Goal: Task Accomplishment & Management: Complete application form

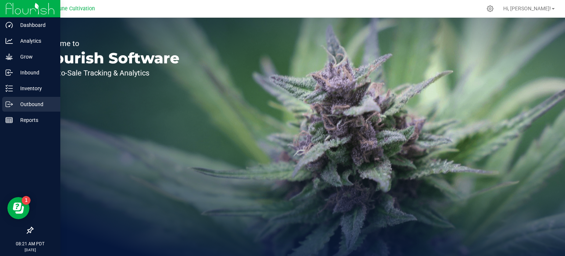
click at [26, 103] on p "Outbound" at bounding box center [35, 104] width 44 height 9
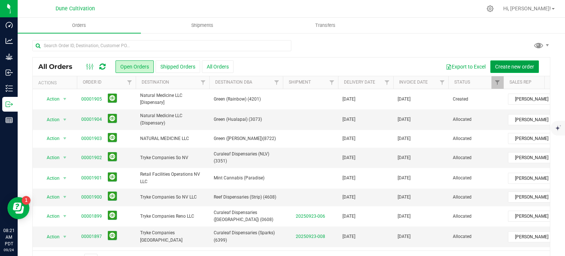
click at [514, 66] on span "Create new order" at bounding box center [514, 67] width 39 height 6
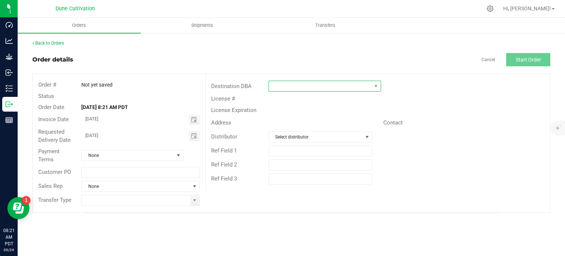
click at [286, 89] on span at bounding box center [320, 86] width 103 height 10
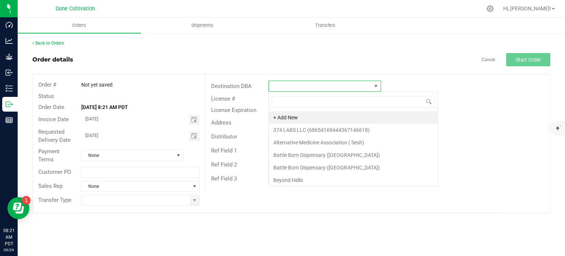
scroll to position [11, 112]
type input "vegas"
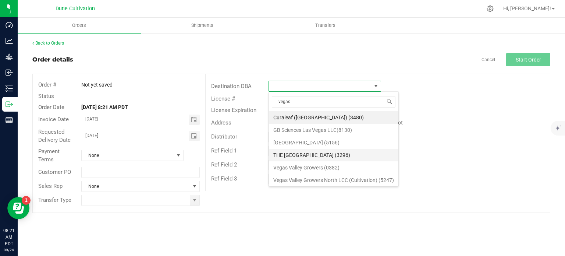
click at [308, 151] on li "THE [GEOGRAPHIC_DATA] (3296)" at bounding box center [333, 155] width 129 height 12
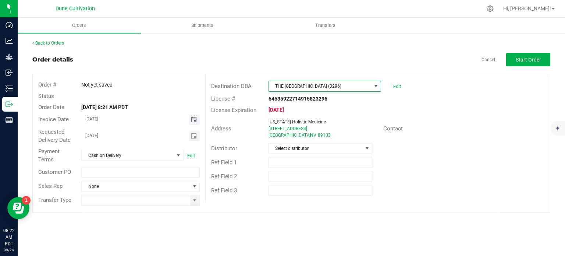
click at [192, 119] on span "Toggle calendar" at bounding box center [194, 120] width 6 height 6
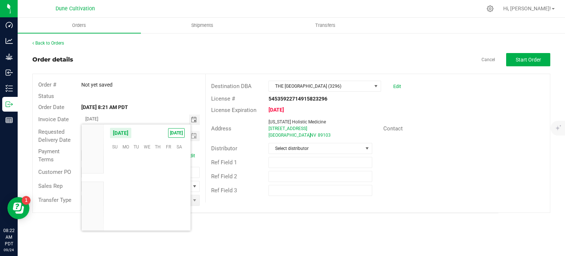
scroll to position [119250, 0]
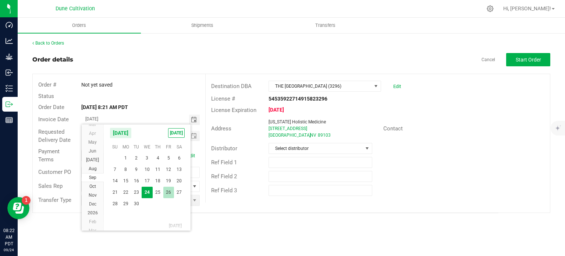
click at [168, 193] on span "26" at bounding box center [168, 191] width 11 height 11
type input "[DATE]"
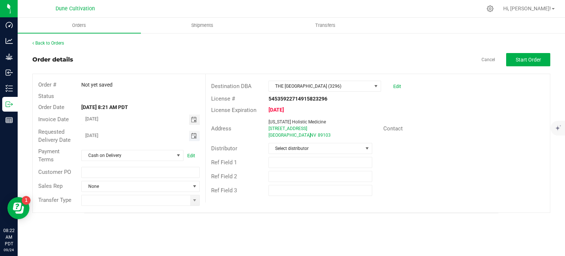
click at [193, 138] on span "Toggle calendar" at bounding box center [194, 136] width 6 height 6
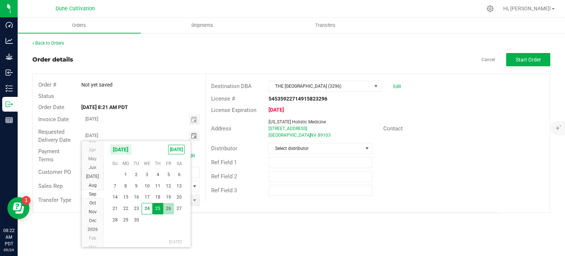
click at [174, 206] on span "26" at bounding box center [168, 208] width 11 height 11
type input "[DATE]"
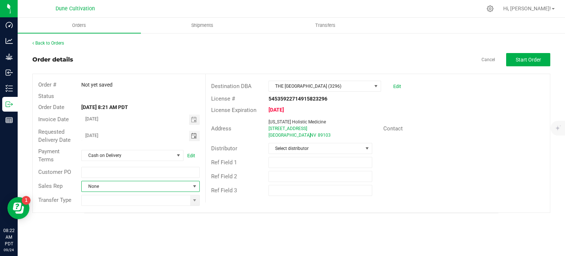
click at [196, 188] on span at bounding box center [195, 186] width 6 height 6
click at [222, 203] on div "Order # Not yet saved Status Order Date [DATE] 8:21 AM PDT Invoice Date [DATE] …" at bounding box center [291, 143] width 517 height 138
click at [198, 198] on span at bounding box center [194, 200] width 9 height 10
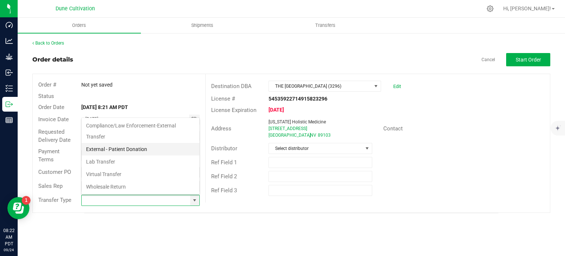
scroll to position [120, 0]
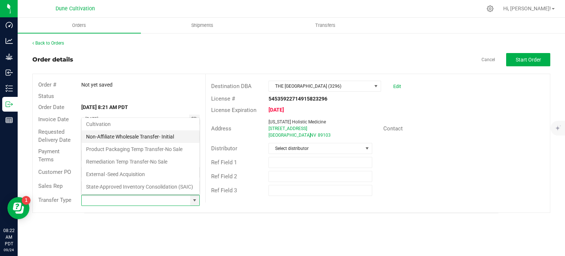
click at [135, 130] on li "Non-Affiliate Wholesale Transfer- Initial" at bounding box center [141, 136] width 118 height 12
type input "Non-Affiliate Wholesale Transfer- Initial"
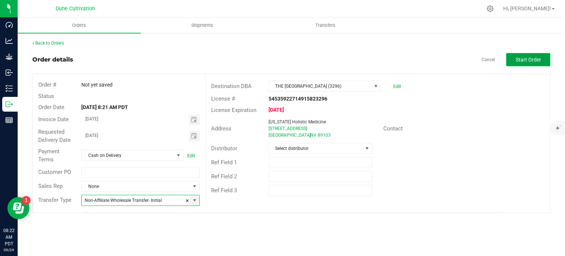
click at [531, 57] on span "Start Order" at bounding box center [527, 60] width 25 height 6
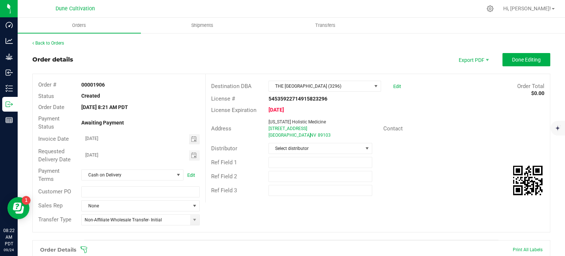
click at [247, 208] on div "Order # 00001906 Status Created Order Date [DATE] 8:21 AM PDT Payment Status Aw…" at bounding box center [291, 153] width 517 height 158
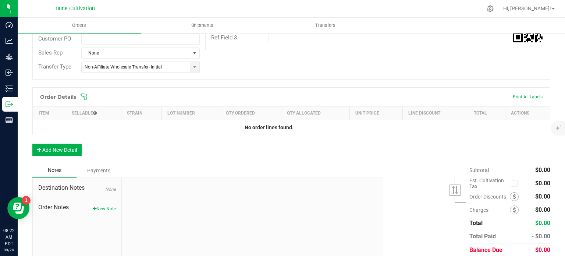
scroll to position [179, 0]
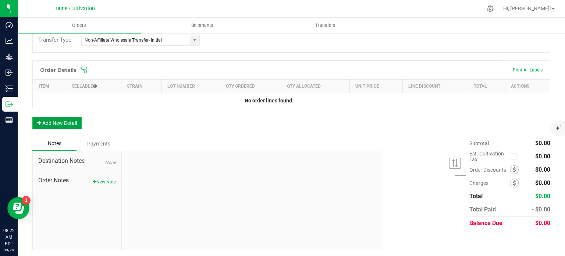
click at [46, 126] on button "Add New Detail" at bounding box center [56, 123] width 49 height 12
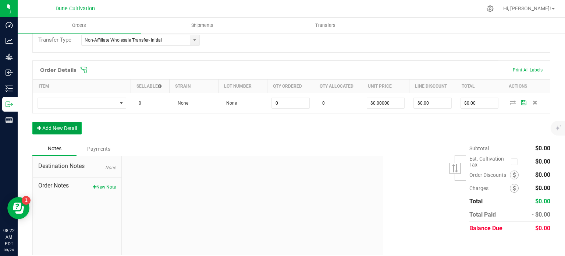
click at [46, 126] on button "Add New Detail" at bounding box center [56, 128] width 49 height 12
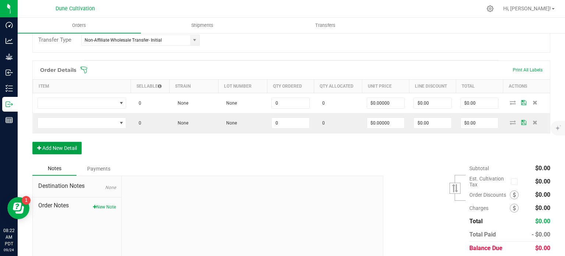
click at [60, 143] on button "Add New Detail" at bounding box center [56, 148] width 49 height 12
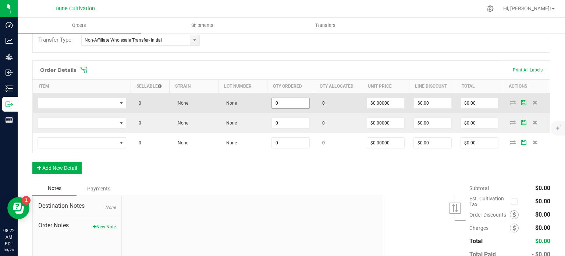
click at [284, 106] on input "0" at bounding box center [290, 103] width 37 height 10
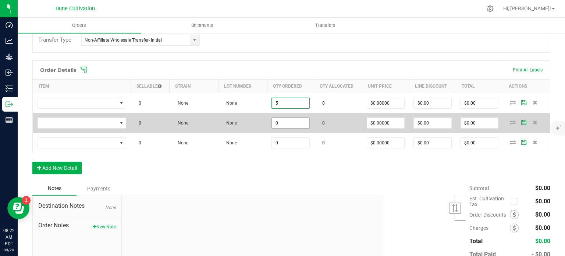
type input "5"
click at [281, 120] on input "0" at bounding box center [290, 123] width 37 height 10
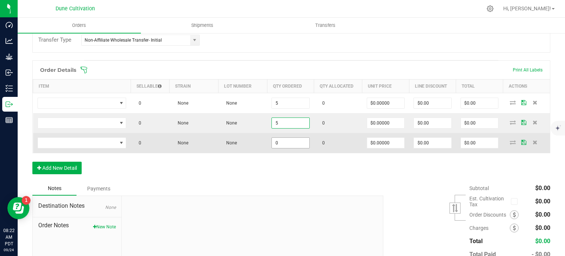
type input "5"
click at [278, 144] on input "0" at bounding box center [290, 142] width 37 height 10
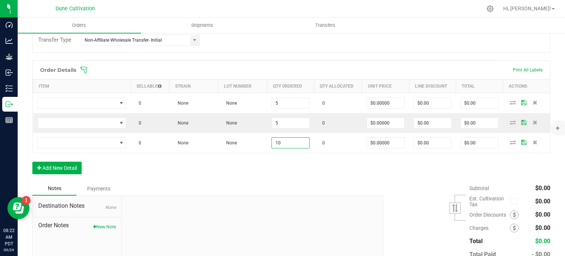
type input "10"
click at [278, 169] on div "Order Details Print All Labels Item Sellable Strain Lot Number Qty Ordered Qty …" at bounding box center [291, 120] width 518 height 121
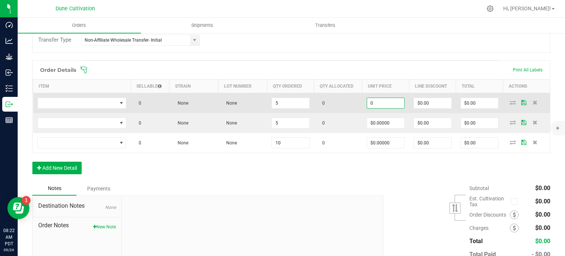
click at [383, 105] on input "0" at bounding box center [385, 103] width 37 height 10
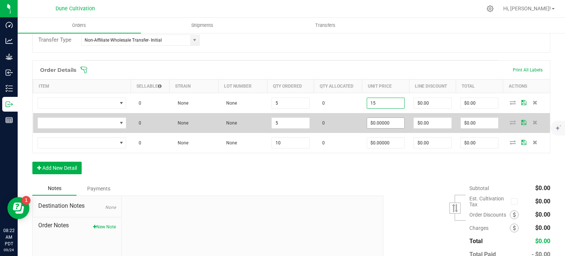
type input "$15.00000"
type input "$75.00"
click at [381, 120] on input "0" at bounding box center [385, 123] width 37 height 10
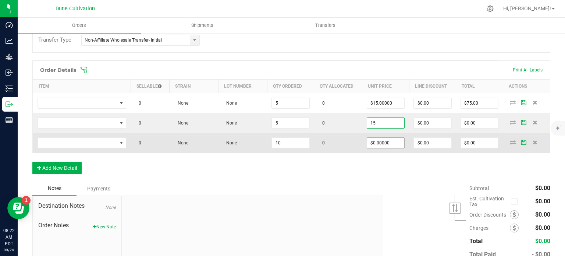
type input "$15.00000"
type input "$75.00"
click at [381, 142] on input "0" at bounding box center [385, 142] width 37 height 10
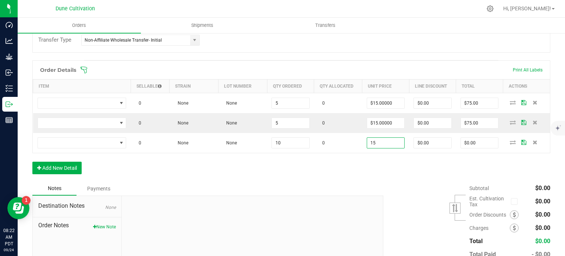
type input "$15.00000"
type input "$150.00"
click at [375, 163] on div "Order Details Print All Labels Item Sellable Strain Lot Number Qty Ordered Qty …" at bounding box center [291, 120] width 518 height 121
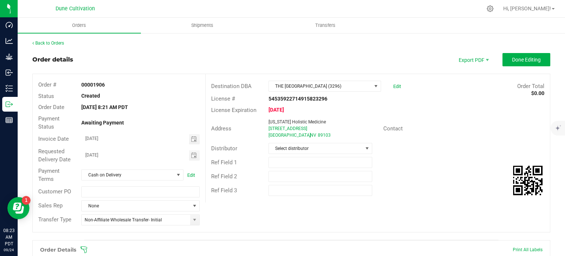
click at [229, 195] on div "Ref Field 3" at bounding box center [378, 190] width 344 height 14
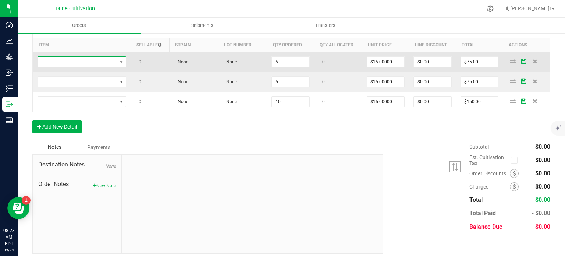
click at [110, 63] on span "NO DATA FOUND" at bounding box center [77, 62] width 79 height 10
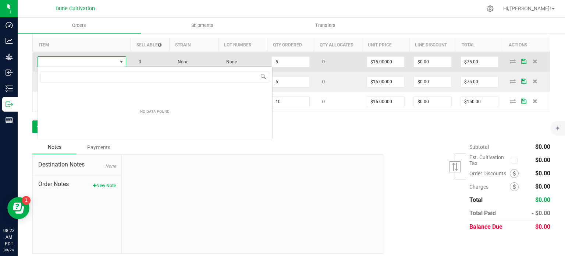
type input "PCKS_Flower_Amnesia Haze_3.5g"
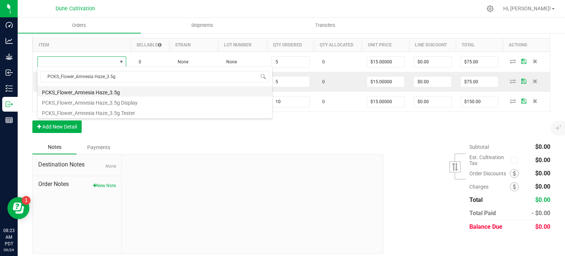
click at [104, 92] on li "PCKS_Flower_Amnesia Haze_3.5g" at bounding box center [154, 91] width 235 height 10
type input "5 ea"
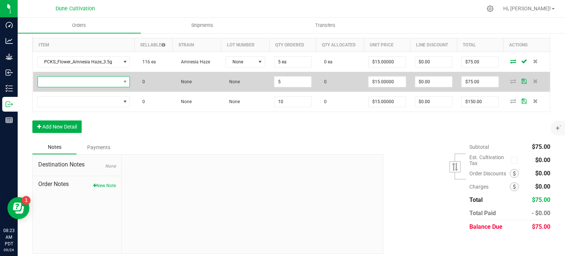
click at [94, 82] on span "NO DATA FOUND" at bounding box center [79, 81] width 83 height 10
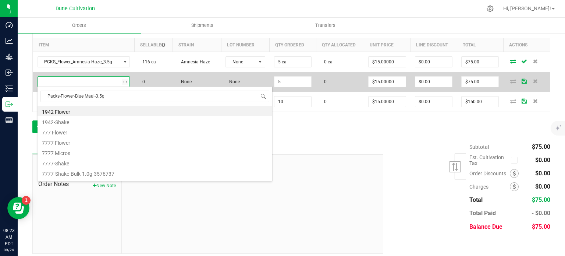
scroll to position [11, 90]
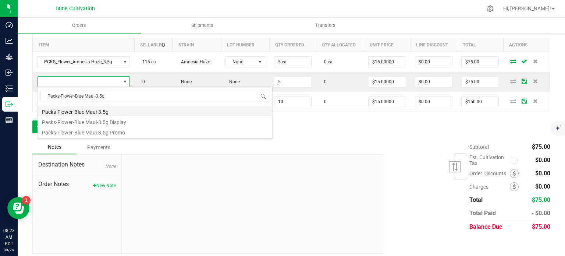
click at [99, 114] on li "Packs-Flower-Blue Maui-3.5g" at bounding box center [154, 111] width 235 height 10
type input "5 ea"
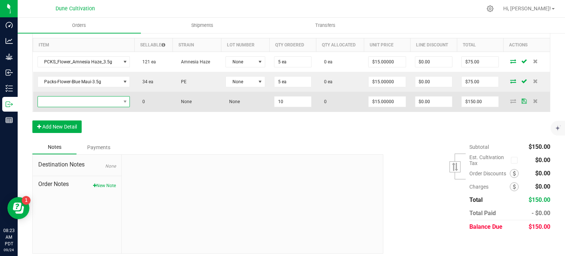
click at [85, 97] on span "NO DATA FOUND" at bounding box center [79, 101] width 83 height 10
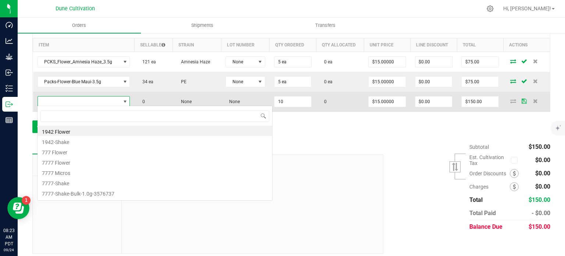
type input "Packs-Flower-Chem Dawg-3.5g"
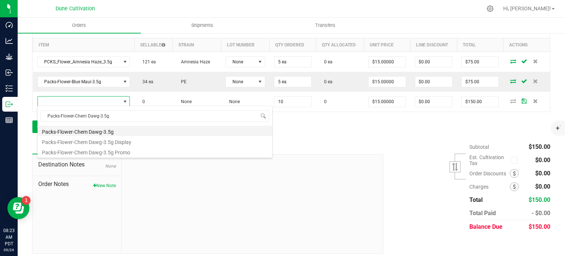
click at [92, 126] on li "Packs-Flower-Chem Dawg-3.5g" at bounding box center [154, 130] width 235 height 10
type input "10 ea"
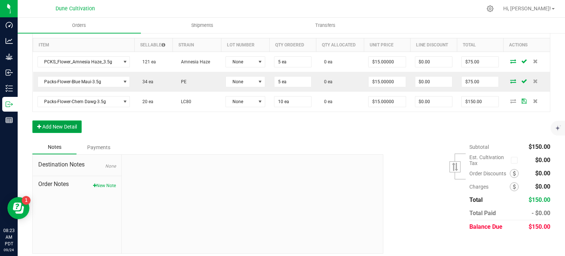
click at [71, 125] on button "Add New Detail" at bounding box center [56, 126] width 49 height 12
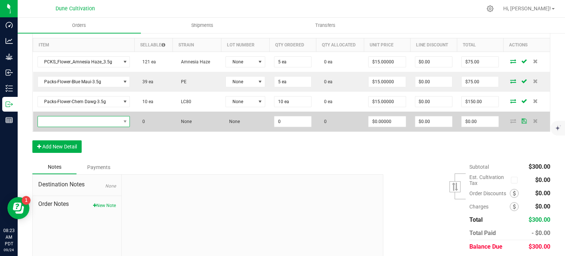
click at [97, 122] on span "NO DATA FOUND" at bounding box center [79, 121] width 83 height 10
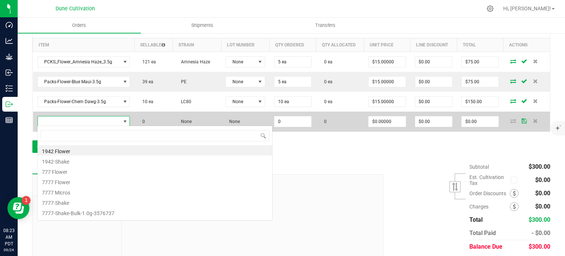
type input "Packs-Flower-Blue Maui-3.5g"
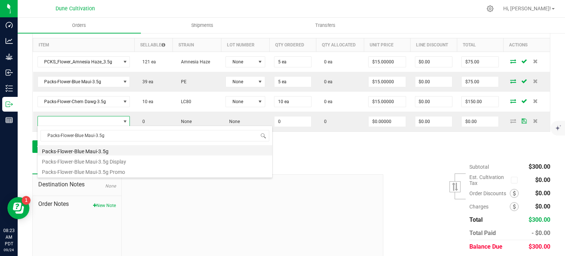
click at [97, 149] on li "Packs-Flower-Blue Maui-3.5g" at bounding box center [154, 150] width 235 height 10
type input "0 ea"
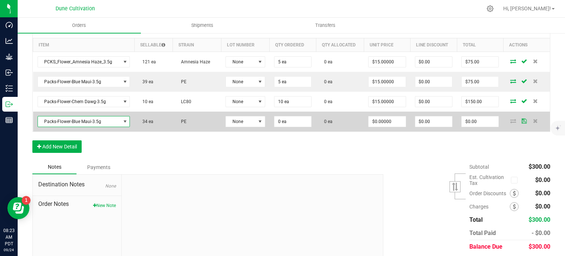
click at [80, 119] on span "Packs-Flower-Blue Maui-3.5g" at bounding box center [79, 121] width 83 height 10
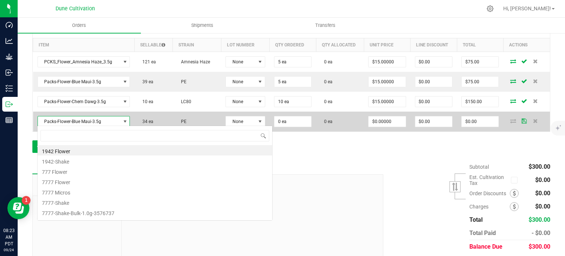
scroll to position [11, 90]
type input "Packs-Flower-Blue Maui-3.5g"
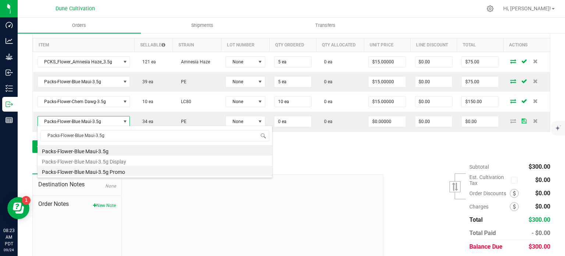
click at [97, 170] on li "Packs-Flower-Blue Maui-3.5g Promo" at bounding box center [154, 170] width 235 height 10
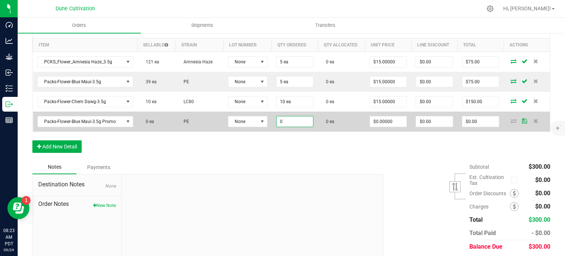
click at [303, 122] on input "0" at bounding box center [294, 121] width 37 height 10
type input "9 ea"
click at [383, 121] on input "0" at bounding box center [388, 121] width 37 height 10
type input "."
click at [379, 121] on input "0" at bounding box center [388, 121] width 37 height 10
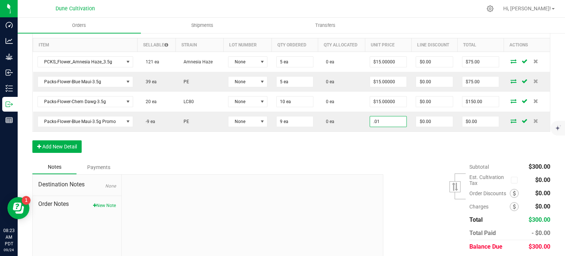
type input "$0.01000"
type input "$0.09"
click at [346, 160] on div "Notes Payments" at bounding box center [204, 167] width 345 height 14
click at [317, 147] on div "Order Details Print All Labels Item Sellable Strain Lot Number Qty Ordered Qty …" at bounding box center [291, 89] width 518 height 141
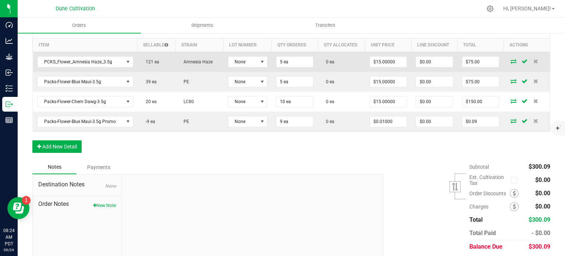
click at [510, 61] on icon at bounding box center [513, 61] width 6 height 4
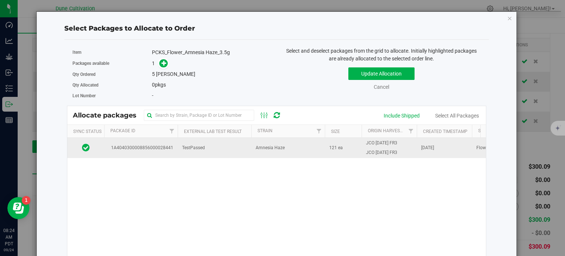
click at [161, 151] on td "1A4040300008856000028441" at bounding box center [141, 147] width 74 height 20
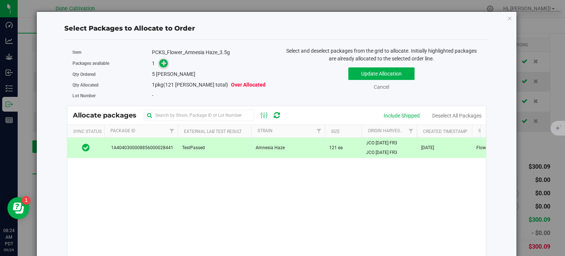
click at [163, 64] on icon at bounding box center [164, 63] width 6 height 6
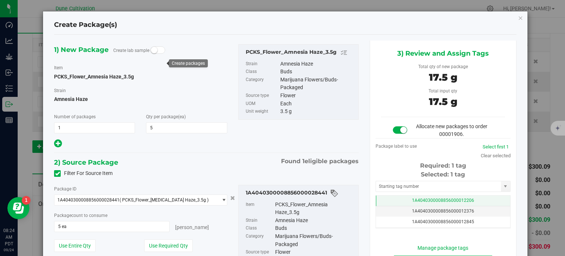
click at [390, 204] on td "1A4040300008856000012206" at bounding box center [443, 200] width 134 height 11
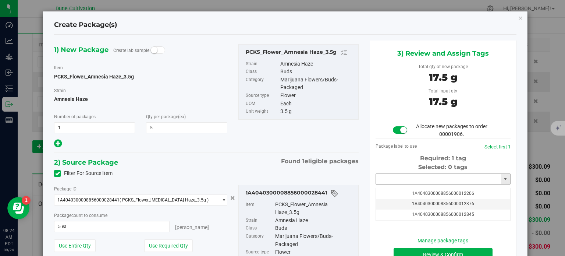
click at [395, 176] on input "text" at bounding box center [438, 179] width 125 height 10
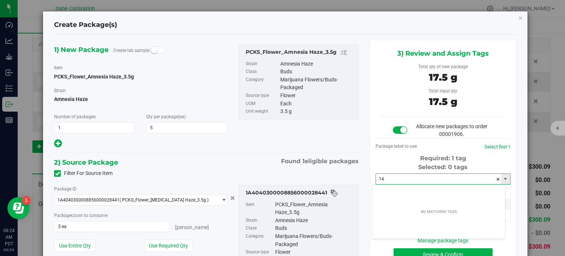
type input "1"
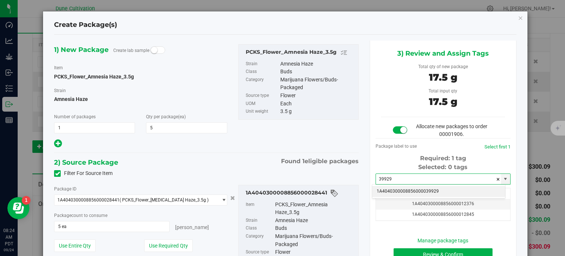
click at [410, 189] on li "1A4040300008856000039929" at bounding box center [438, 191] width 133 height 11
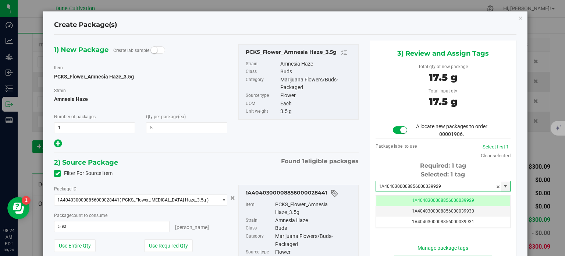
type input "1A4040300008856000039929"
click at [340, 179] on div "Package ID 1A4040300008856000028441 ( PCKS_Flower_[MEDICAL_DATA] Haze_3.5g ) 1A…" at bounding box center [206, 242] width 315 height 127
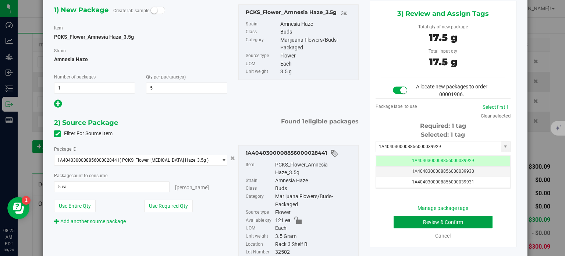
click at [404, 223] on button "Review & Confirm" at bounding box center [442, 221] width 99 height 12
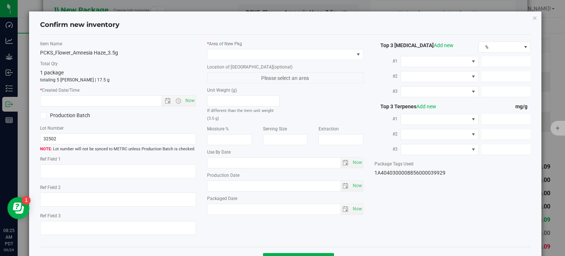
type textarea "26.6671%"
type textarea "Amnesia Haze"
type textarea "0.0476206%"
type input "288.1270"
type input "14.8337"
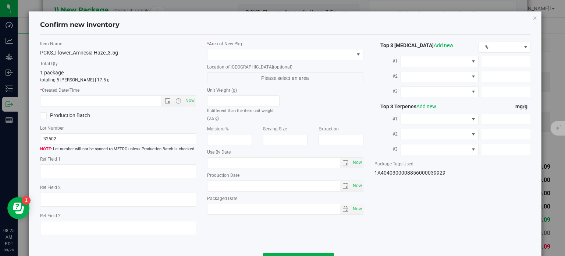
type input "13.9834"
type input "7.0260"
type input "3.4090"
type input "3.2750"
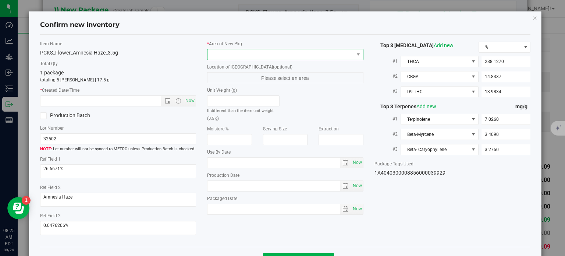
click at [291, 54] on span at bounding box center [280, 54] width 146 height 10
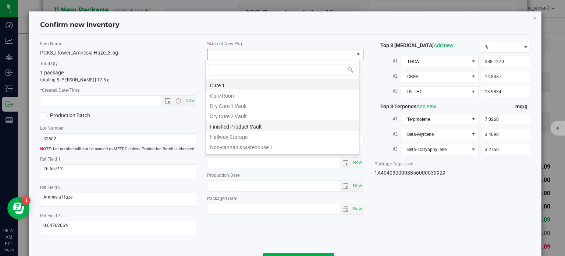
click at [250, 127] on li "Finished Product Vault" at bounding box center [283, 125] width 154 height 10
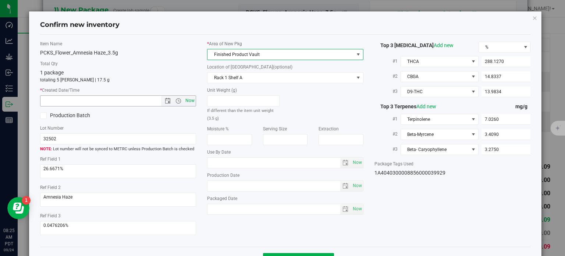
click at [188, 98] on span "Now" at bounding box center [190, 100] width 12 height 11
type input "[DATE] 8:25 AM"
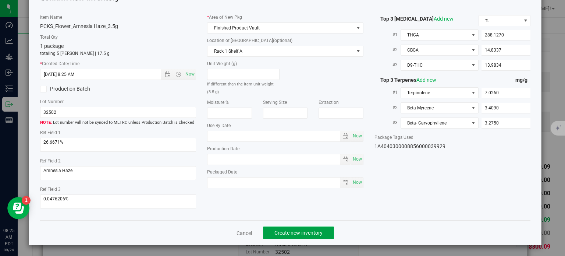
click at [294, 237] on button "Create new inventory" at bounding box center [298, 232] width 71 height 12
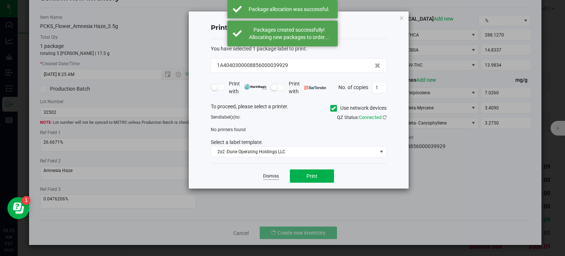
click at [268, 176] on link "Dismiss" at bounding box center [271, 176] width 16 height 6
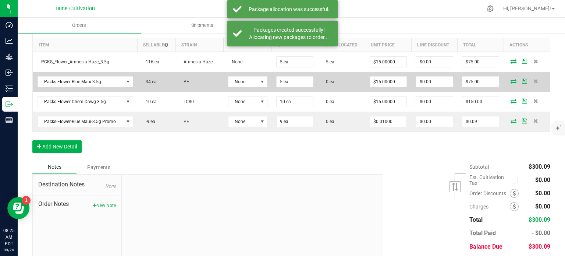
click at [510, 79] on icon at bounding box center [513, 81] width 6 height 4
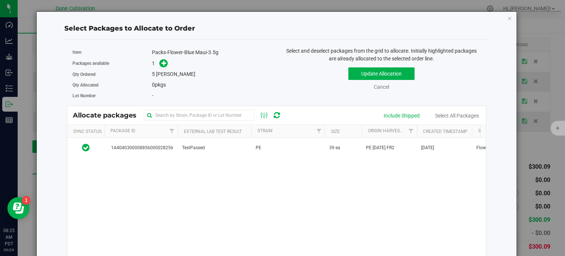
click at [160, 163] on div "1A4040300008856000028256 TestPassed PE 39 ea PE 06.30.25 [DATE], 2025 Flower 30…" at bounding box center [276, 229] width 418 height 184
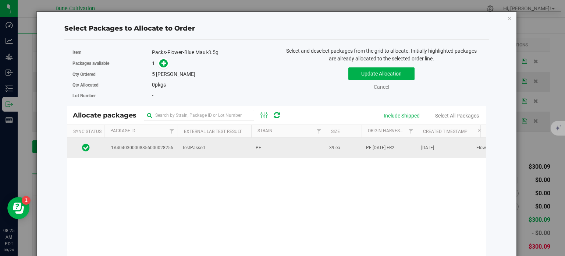
click at [160, 151] on td "1A4040300008856000028256" at bounding box center [141, 147] width 74 height 20
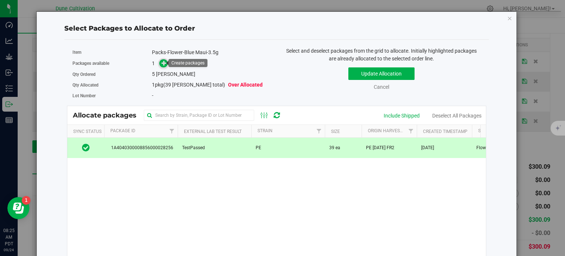
click at [164, 66] on span at bounding box center [163, 63] width 9 height 9
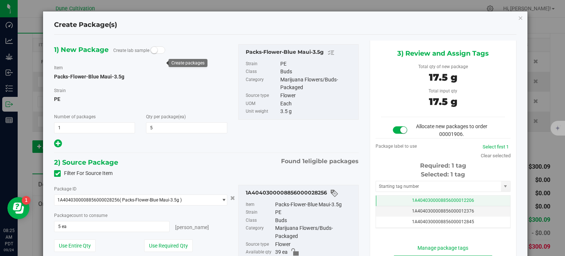
click at [387, 201] on td "1A4040300008856000012206" at bounding box center [443, 200] width 134 height 11
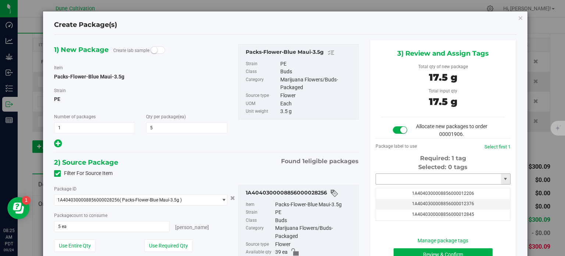
click at [387, 180] on input "text" at bounding box center [438, 179] width 125 height 10
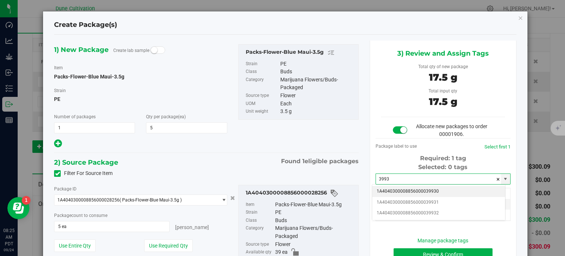
click at [414, 186] on li "1A4040300008856000039930" at bounding box center [438, 191] width 133 height 11
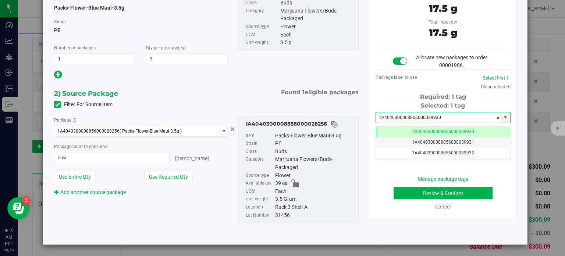
type input "1A4040300008856000039930"
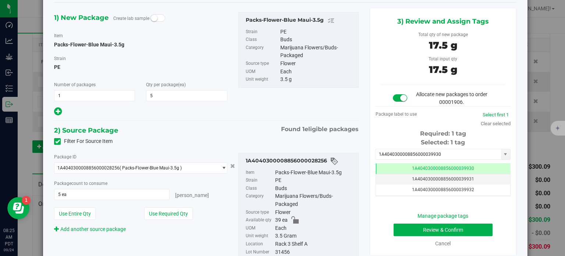
click at [408, 236] on div "Manage package tags Review & Confirm Cancel" at bounding box center [443, 229] width 124 height 35
click at [422, 232] on button "Review & Confirm" at bounding box center [442, 229] width 99 height 12
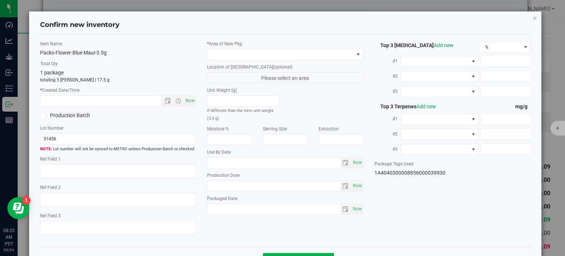
type textarea "30.0007%"
type textarea "Blue Maui"
type textarea "<LOQ"
type input "333.6510"
type input "36.2550"
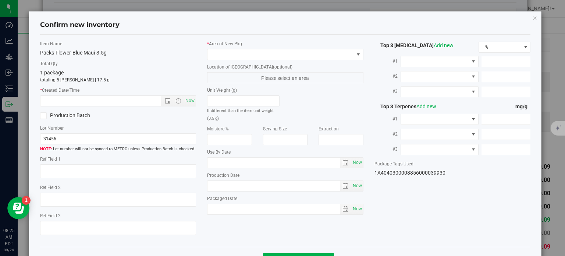
type input "7.3940"
type input "3.7210"
type input "2.9390"
type input "2.8730"
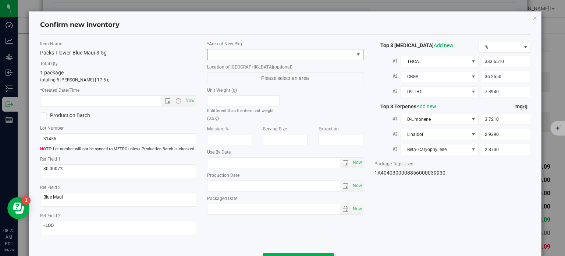
click at [288, 55] on span at bounding box center [280, 54] width 146 height 10
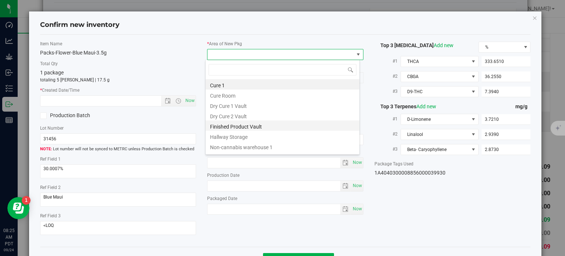
click at [250, 124] on li "Finished Product Vault" at bounding box center [283, 125] width 154 height 10
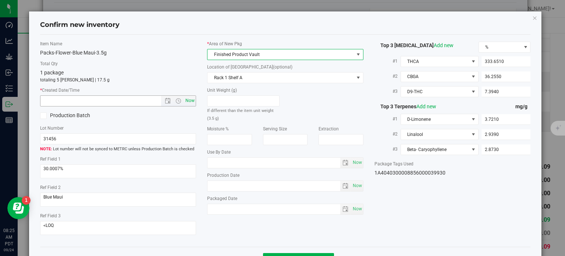
click at [190, 99] on span "Now" at bounding box center [190, 100] width 12 height 11
type input "[DATE] 8:25 AM"
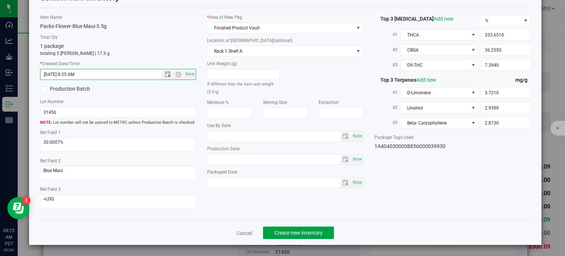
click at [288, 233] on span "Create new inventory" at bounding box center [298, 232] width 48 height 6
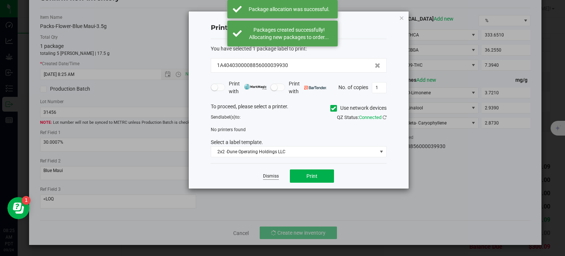
click at [268, 173] on link "Dismiss" at bounding box center [271, 176] width 16 height 6
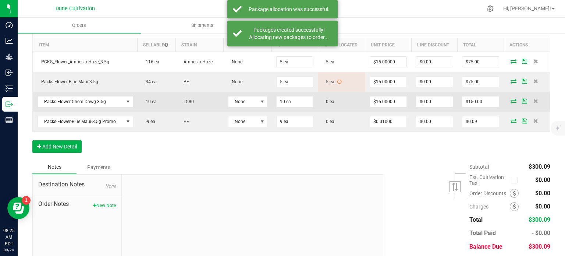
click at [510, 99] on icon at bounding box center [513, 101] width 6 height 4
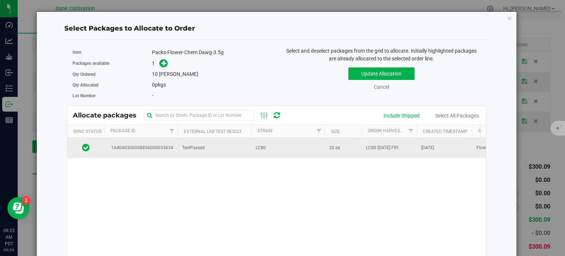
click at [171, 144] on span "1A4040300008856000033634" at bounding box center [140, 147] width 65 height 7
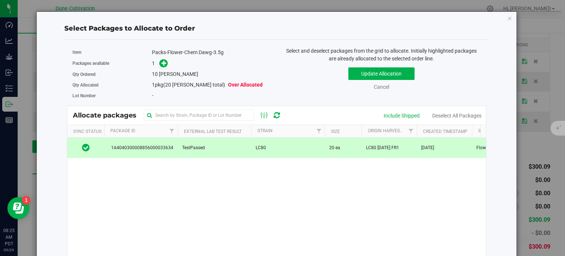
click at [168, 64] on div "1" at bounding box center [211, 63] width 119 height 8
click at [162, 62] on icon at bounding box center [163, 62] width 5 height 5
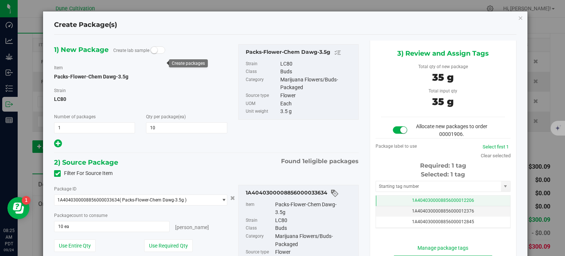
click at [428, 201] on span "1A4040300008856000012206" at bounding box center [443, 199] width 62 height 5
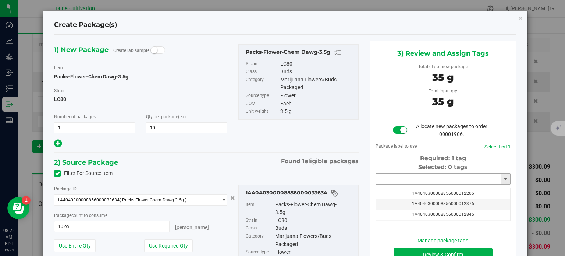
click at [415, 176] on input "text" at bounding box center [438, 179] width 125 height 10
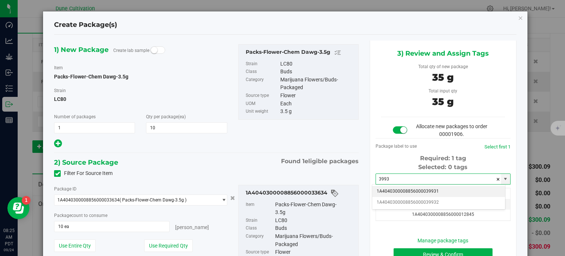
click at [414, 187] on li "1A4040300008856000039931" at bounding box center [438, 191] width 133 height 11
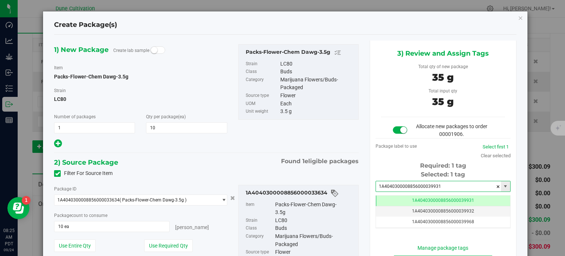
type input "1A4040300008856000039931"
click at [351, 179] on div "Package ID 1A4040300008856000033634 ( Packs-Flower-Chem Dawg-3.5g ) 1A404030000…" at bounding box center [206, 238] width 315 height 119
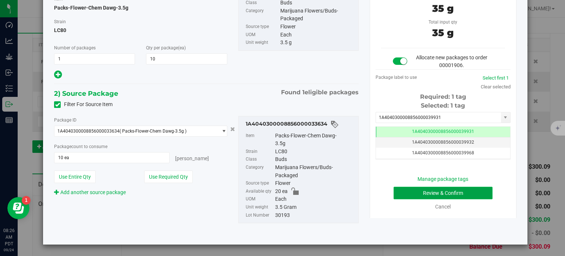
click at [412, 190] on button "Review & Confirm" at bounding box center [442, 192] width 99 height 12
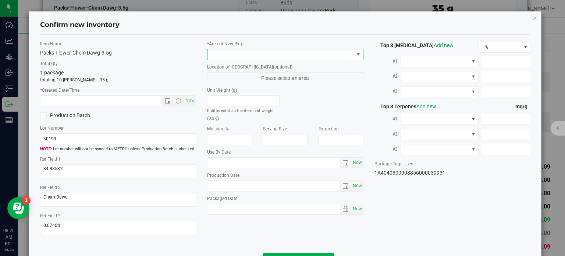
click at [289, 49] on span at bounding box center [280, 54] width 146 height 10
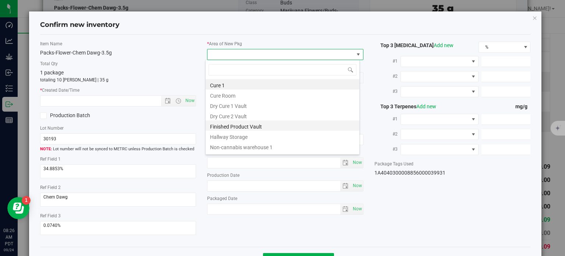
click at [243, 127] on li "Finished Product Vault" at bounding box center [283, 125] width 154 height 10
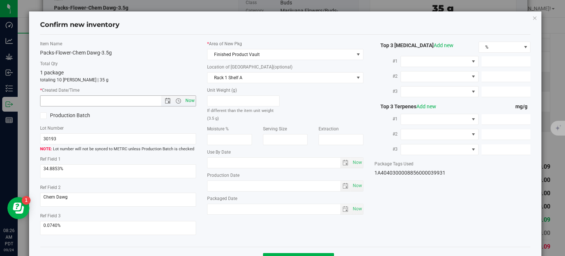
click at [184, 99] on span "Now" at bounding box center [190, 100] width 12 height 11
type input "[DATE] 8:26 AM"
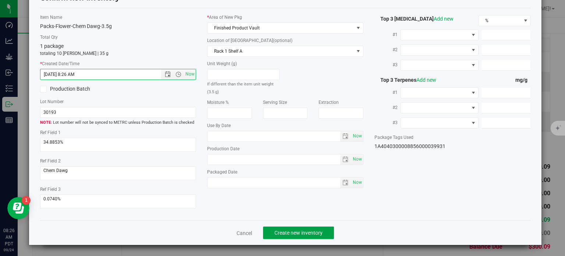
click at [283, 232] on span "Create new inventory" at bounding box center [298, 232] width 48 height 6
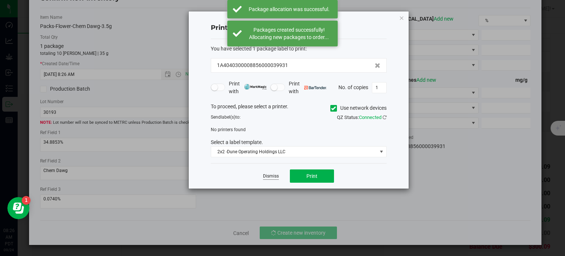
click at [268, 175] on link "Dismiss" at bounding box center [271, 176] width 16 height 6
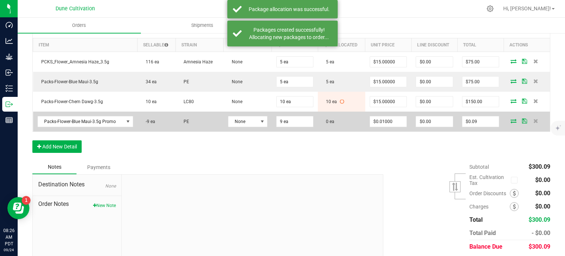
click at [511, 118] on icon at bounding box center [513, 120] width 6 height 4
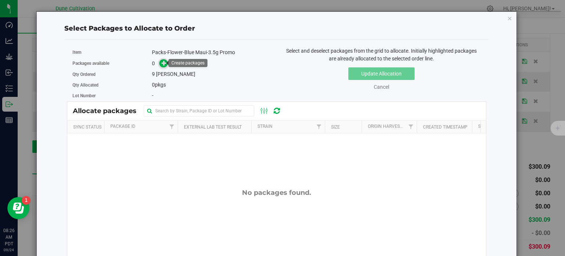
click at [161, 63] on icon at bounding box center [164, 63] width 6 height 6
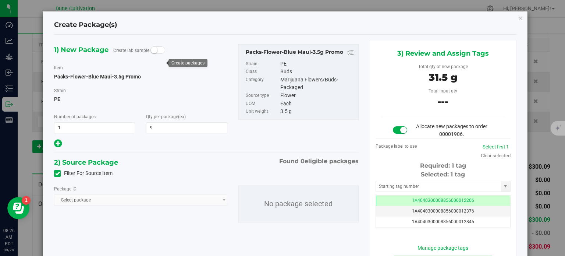
click at [133, 193] on div "Package ID Select package" at bounding box center [140, 195] width 173 height 21
click at [53, 173] on div "Filter For Source Item" at bounding box center [206, 173] width 315 height 11
click at [57, 173] on icon at bounding box center [57, 173] width 5 height 0
click at [0, 0] on input "Filter For Source Item" at bounding box center [0, 0] width 0 height 0
click at [87, 196] on span "Select package" at bounding box center [135, 199] width 163 height 10
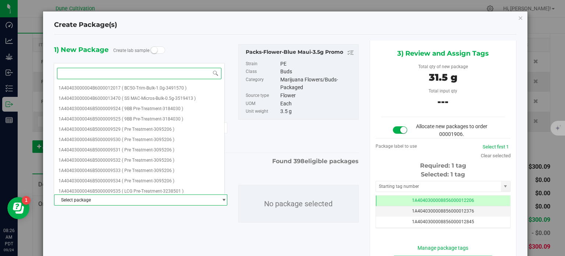
paste input "28256"
type input "28256"
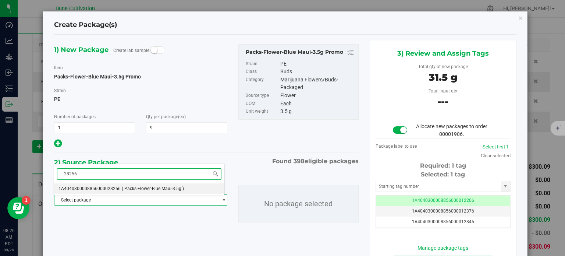
click at [96, 187] on span "1A4040300008856000028256" at bounding box center [89, 188] width 62 height 5
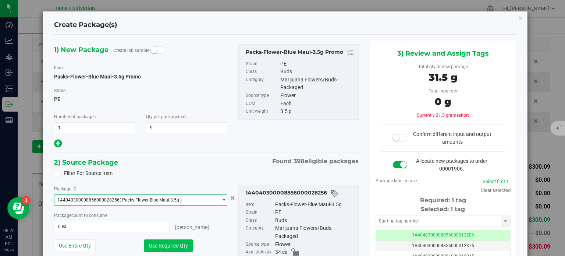
click at [159, 239] on button "Use Required Qty" at bounding box center [168, 245] width 49 height 12
type input "9 ea"
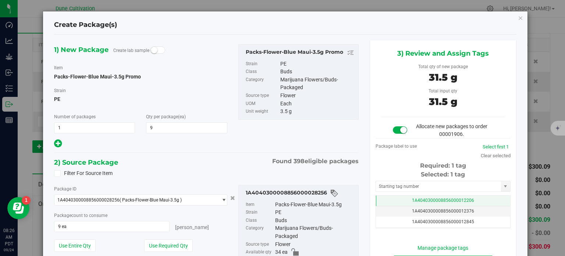
click at [386, 201] on td "1A4040300008856000012206" at bounding box center [443, 200] width 134 height 11
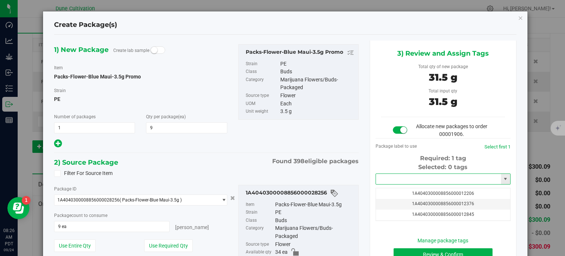
click at [387, 177] on input "text" at bounding box center [438, 179] width 125 height 10
paste input "39932"
click at [404, 192] on li "1A4040300008856000039932" at bounding box center [438, 191] width 133 height 11
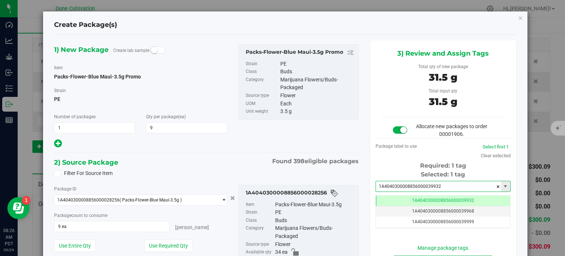
type input "1A4040300008856000039932"
click at [344, 182] on div "Package ID 1A4040300008856000028256 ( Packs-Flower-Blue Maui-3.5g ) 1A404030000…" at bounding box center [206, 238] width 315 height 119
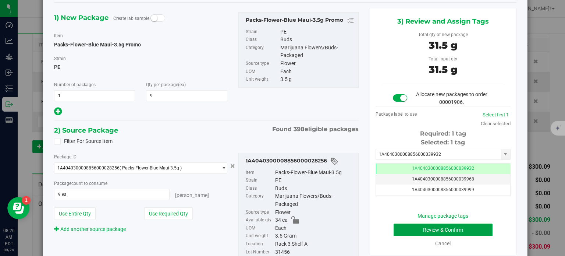
click at [437, 224] on button "Review & Confirm" at bounding box center [442, 229] width 99 height 12
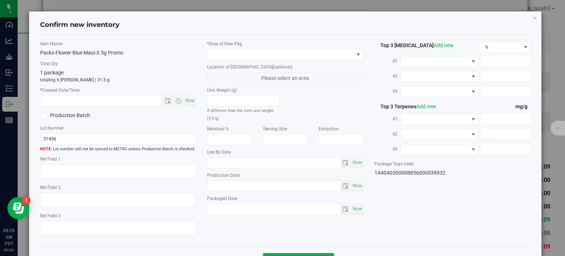
type textarea "30.0007%"
type textarea "Blue Maui"
type textarea "<LOQ"
type input "333.6510"
type input "36.2550"
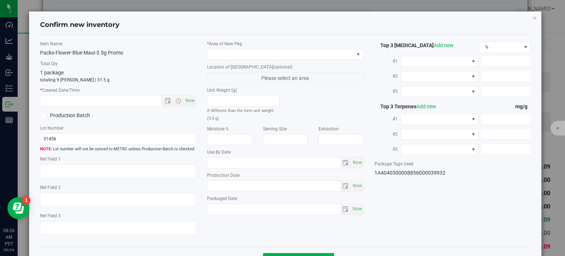
type input "7.3940"
type input "3.7210"
type input "2.9390"
type input "2.8730"
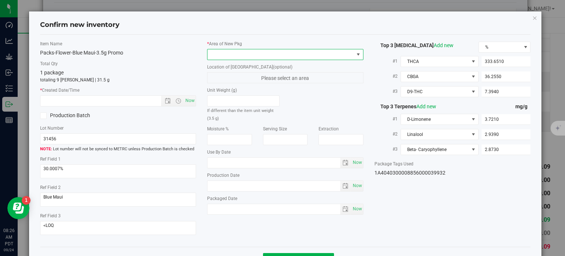
click at [310, 53] on span at bounding box center [280, 54] width 146 height 10
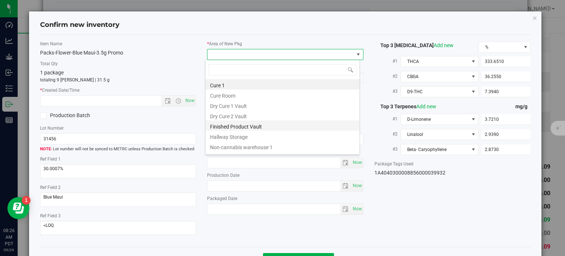
click at [262, 123] on li "Finished Product Vault" at bounding box center [283, 125] width 154 height 10
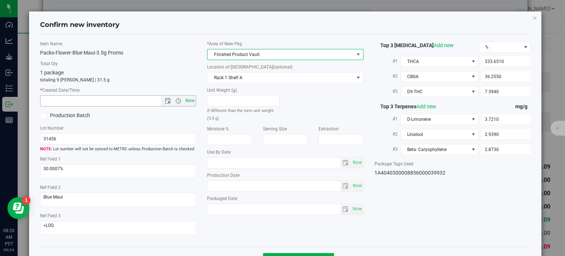
click at [187, 99] on span "Now" at bounding box center [190, 100] width 12 height 11
type input "[DATE] 8:26 AM"
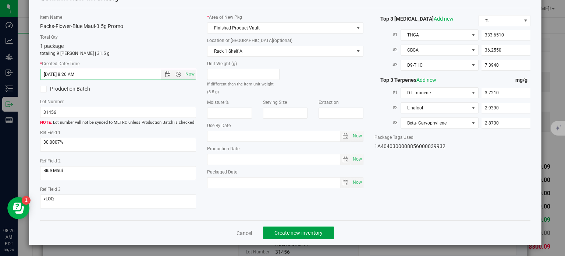
click at [286, 228] on button "Create new inventory" at bounding box center [298, 232] width 71 height 12
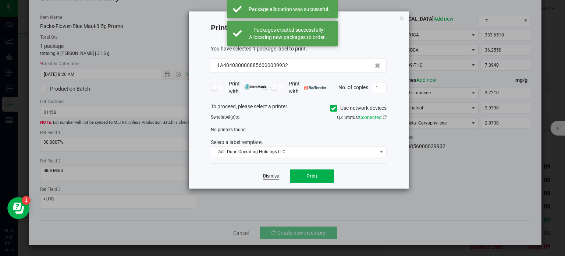
click at [268, 173] on link "Dismiss" at bounding box center [271, 176] width 16 height 6
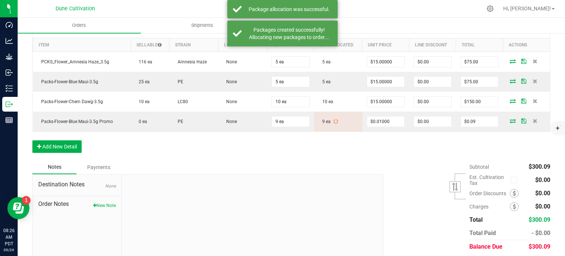
click at [378, 160] on div "Subtotal $300.09 Est. Cultivation Tax" at bounding box center [464, 206] width 172 height 93
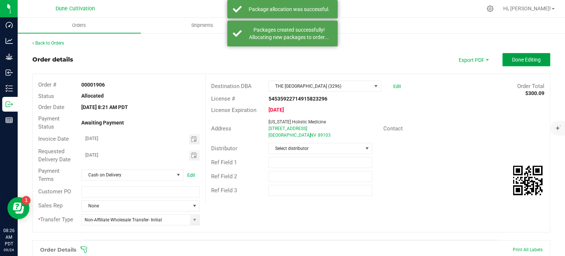
click at [523, 63] on button "Done Editing" at bounding box center [526, 59] width 48 height 13
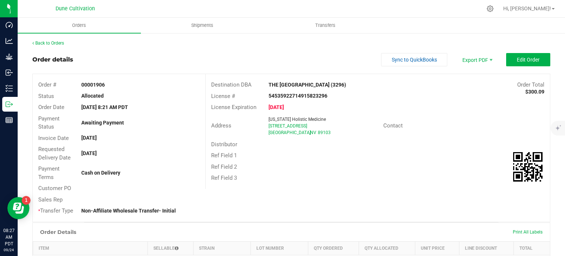
click at [265, 166] on div "Ref Field 2" at bounding box center [378, 166] width 344 height 11
click at [334, 156] on div "Ref Field 1" at bounding box center [378, 155] width 344 height 11
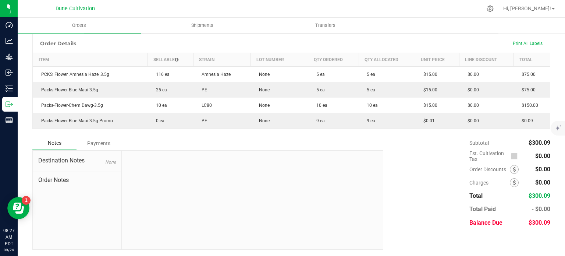
click at [535, 223] on div "Back to Orders Order details Sync to QuickBooks Export PDF Edit Order Order # 0…" at bounding box center [291, 50] width 547 height 412
click at [535, 223] on span "$300.09" at bounding box center [539, 222] width 22 height 7
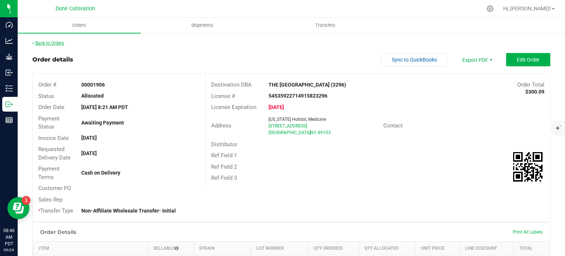
click at [51, 41] on link "Back to Orders" at bounding box center [48, 42] width 32 height 5
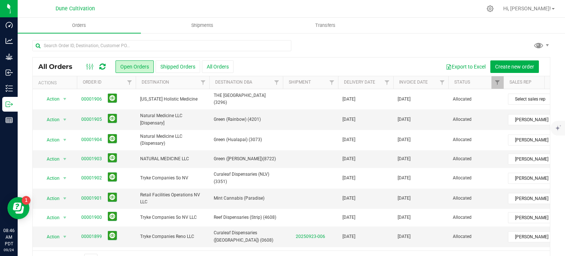
drag, startPoint x: 539, startPoint y: 0, endPoint x: 397, endPoint y: 50, distance: 150.3
click at [397, 50] on div at bounding box center [291, 48] width 518 height 17
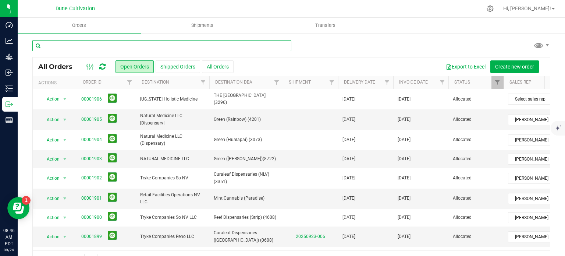
click at [109, 46] on input "text" at bounding box center [161, 45] width 259 height 11
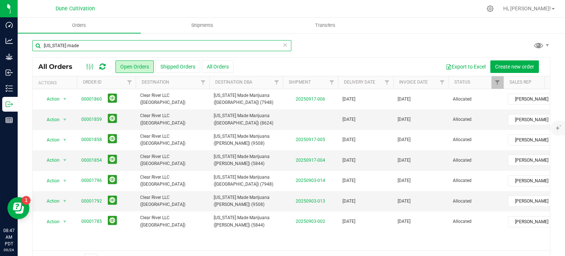
type input "[US_STATE] made"
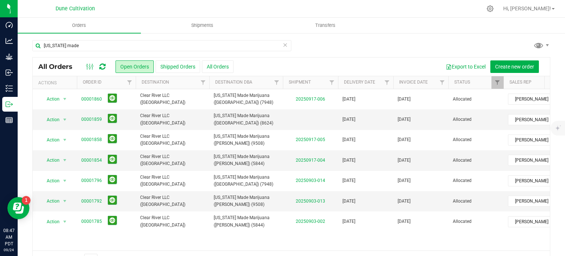
drag, startPoint x: 109, startPoint y: 46, endPoint x: 321, endPoint y: 49, distance: 212.5
click at [321, 49] on div "[US_STATE] made" at bounding box center [291, 48] width 518 height 17
click at [187, 64] on button "Shipped Orders" at bounding box center [178, 66] width 44 height 12
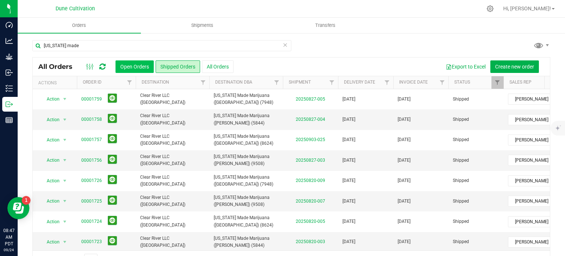
click at [129, 66] on button "Open Orders" at bounding box center [134, 66] width 38 height 12
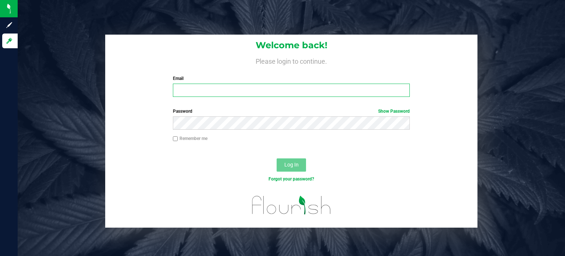
type input "[EMAIL_ADDRESS][DOMAIN_NAME]"
click at [288, 164] on span "Log In" at bounding box center [291, 164] width 14 height 6
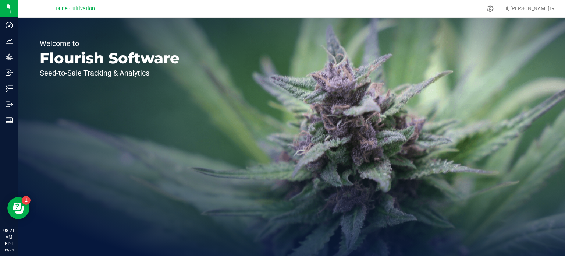
click at [57, 126] on div "Welcome to Flourish Software Seed-to-Sale Tracking & Analytics" at bounding box center [110, 137] width 184 height 238
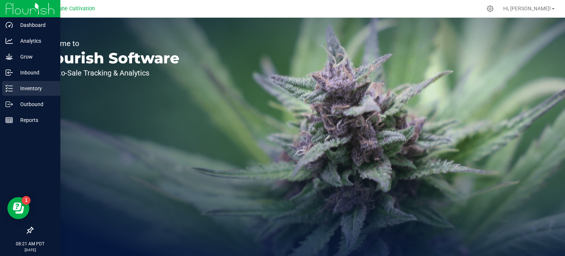
click at [15, 84] on p "Inventory" at bounding box center [35, 88] width 44 height 9
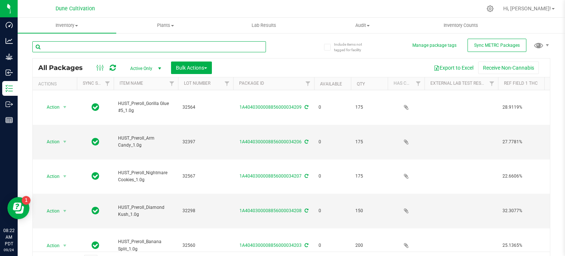
click at [103, 44] on input "text" at bounding box center [148, 46] width 233 height 11
paste input "28441"
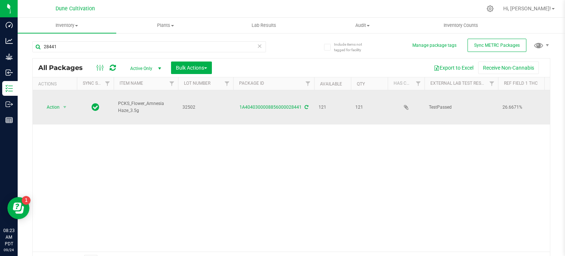
click at [126, 100] on span "PCKS_Flower_Amnesia Haze_3.5g" at bounding box center [146, 107] width 56 height 14
copy tr "PCKS_Flower_Amnesia Haze_3.5g"
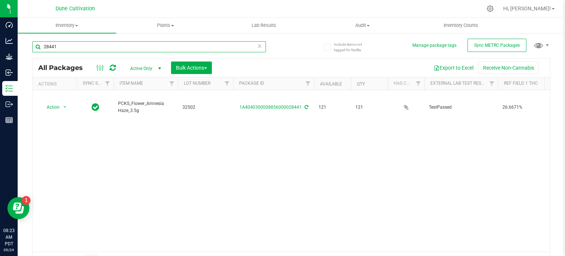
click at [91, 51] on input "28441" at bounding box center [148, 46] width 233 height 11
paste input "256"
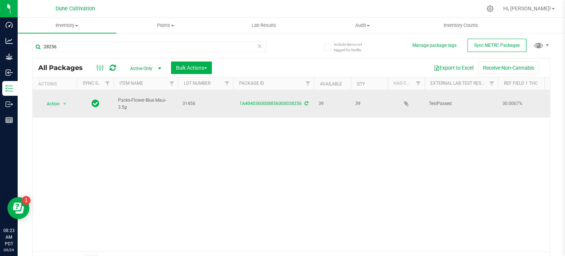
click at [133, 97] on span "Packs-Flower-Blue Maui-3.5g" at bounding box center [146, 104] width 56 height 14
copy tr "Packs-Flower-Blue Maui-3.5g"
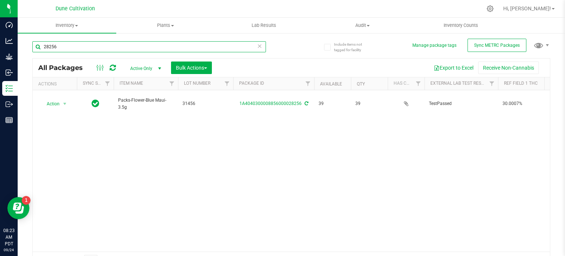
click at [84, 44] on input "28256" at bounding box center [148, 46] width 233 height 11
paste input "33634"
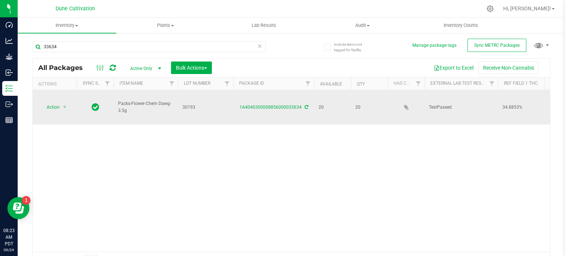
click at [128, 100] on span "Packs-Flower-Chem Dawg-3.5g" at bounding box center [146, 107] width 56 height 14
copy tr "Packs-Flower-Chem Dawg-3.5g"
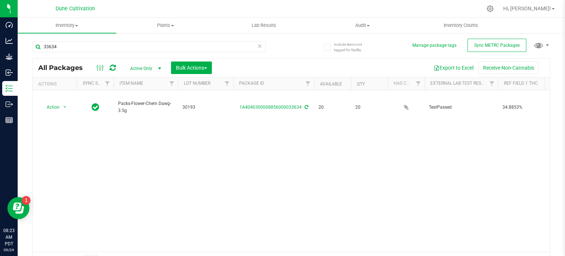
click at [90, 39] on div "33634" at bounding box center [161, 47] width 259 height 24
click at [83, 53] on div "33634" at bounding box center [148, 49] width 233 height 17
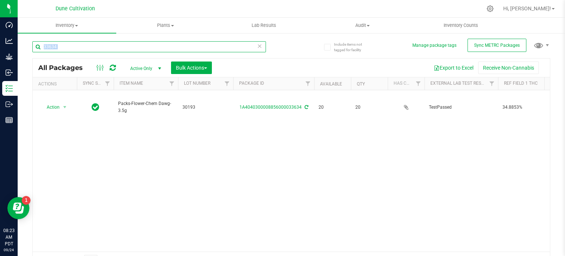
click at [85, 49] on input "33634" at bounding box center [148, 46] width 233 height 11
paste input "28256"
click at [85, 49] on input "3363428256" at bounding box center [148, 46] width 233 height 11
paste input "text"
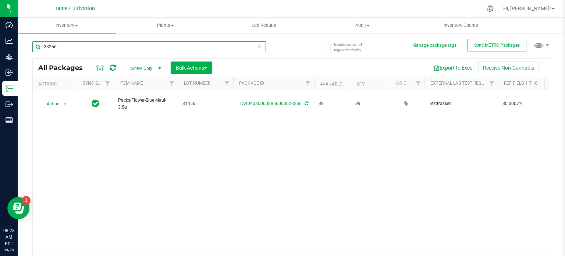
type input "28256"
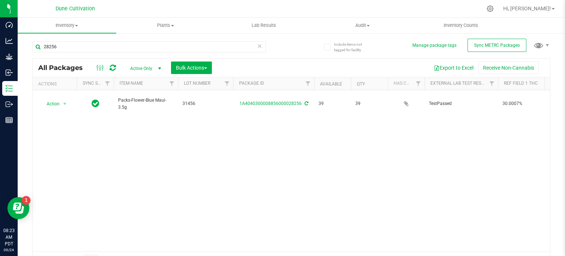
click at [132, 98] on span "Packs-Flower-Blue Maui-3.5g" at bounding box center [146, 104] width 56 height 14
copy tr "Packs-Flower-Blue Maui-3.5g"
